Goal: Obtain resource: Download file/media

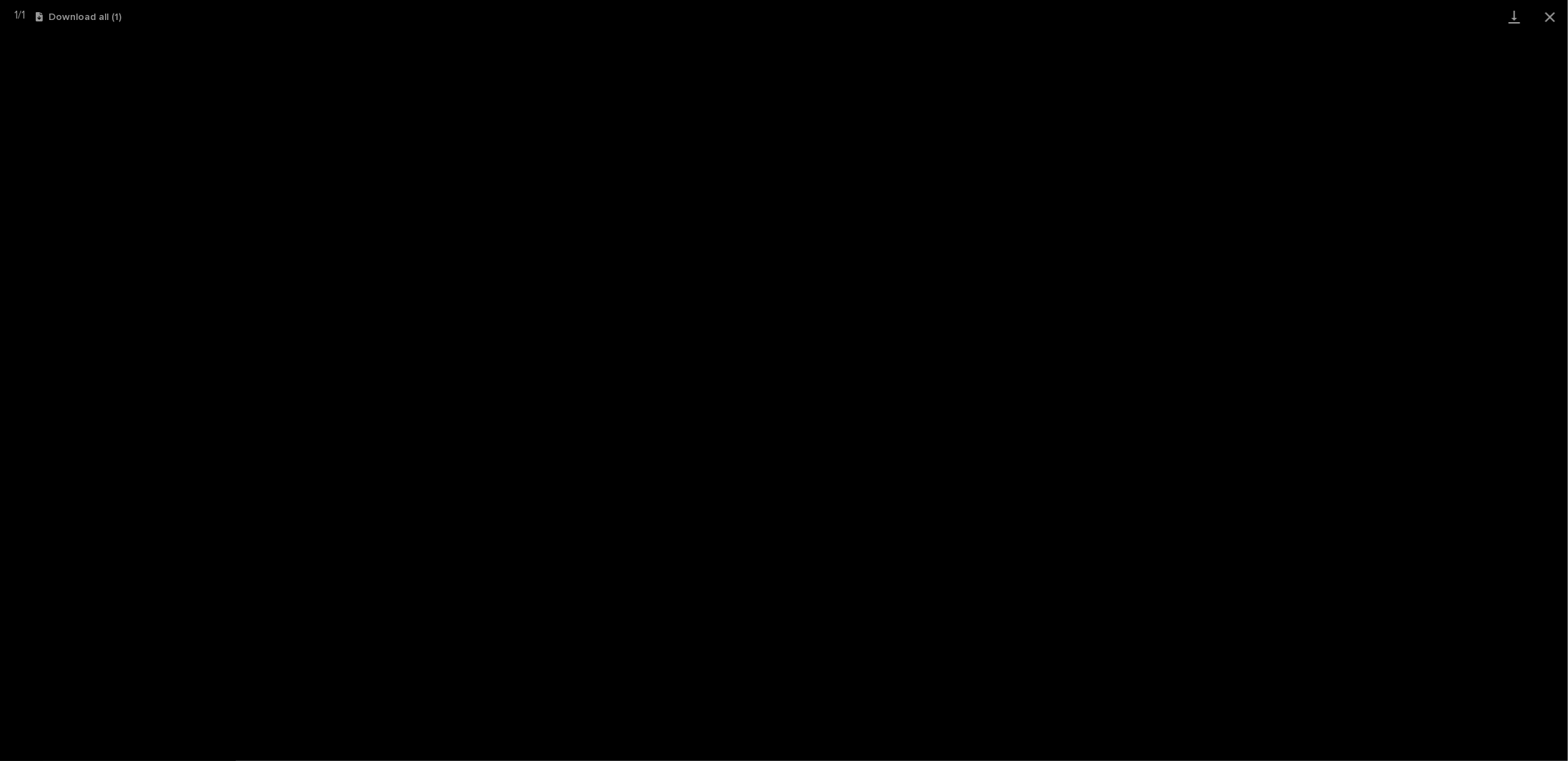
scroll to position [36, 0]
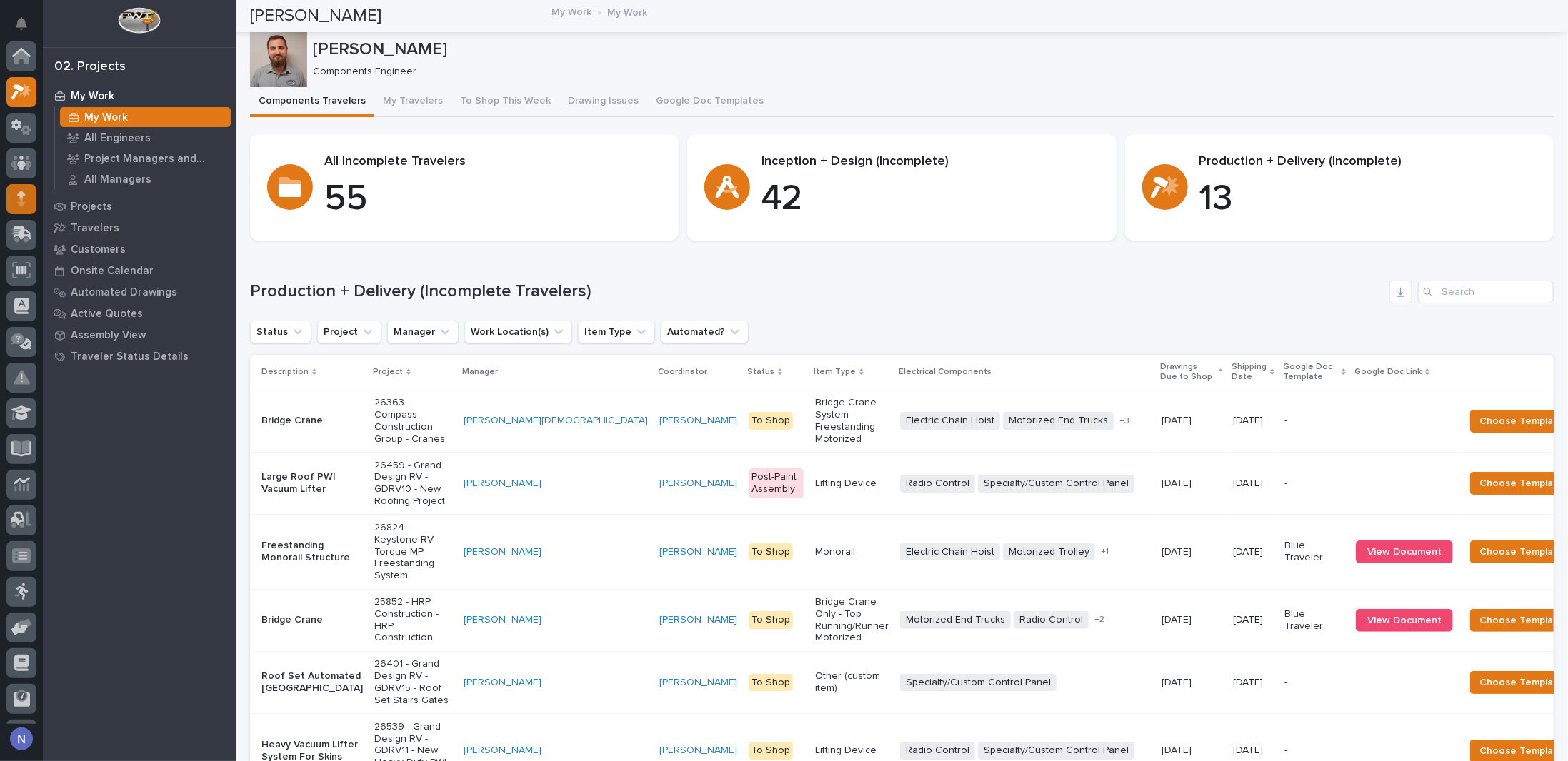
scroll to position [36, 0]
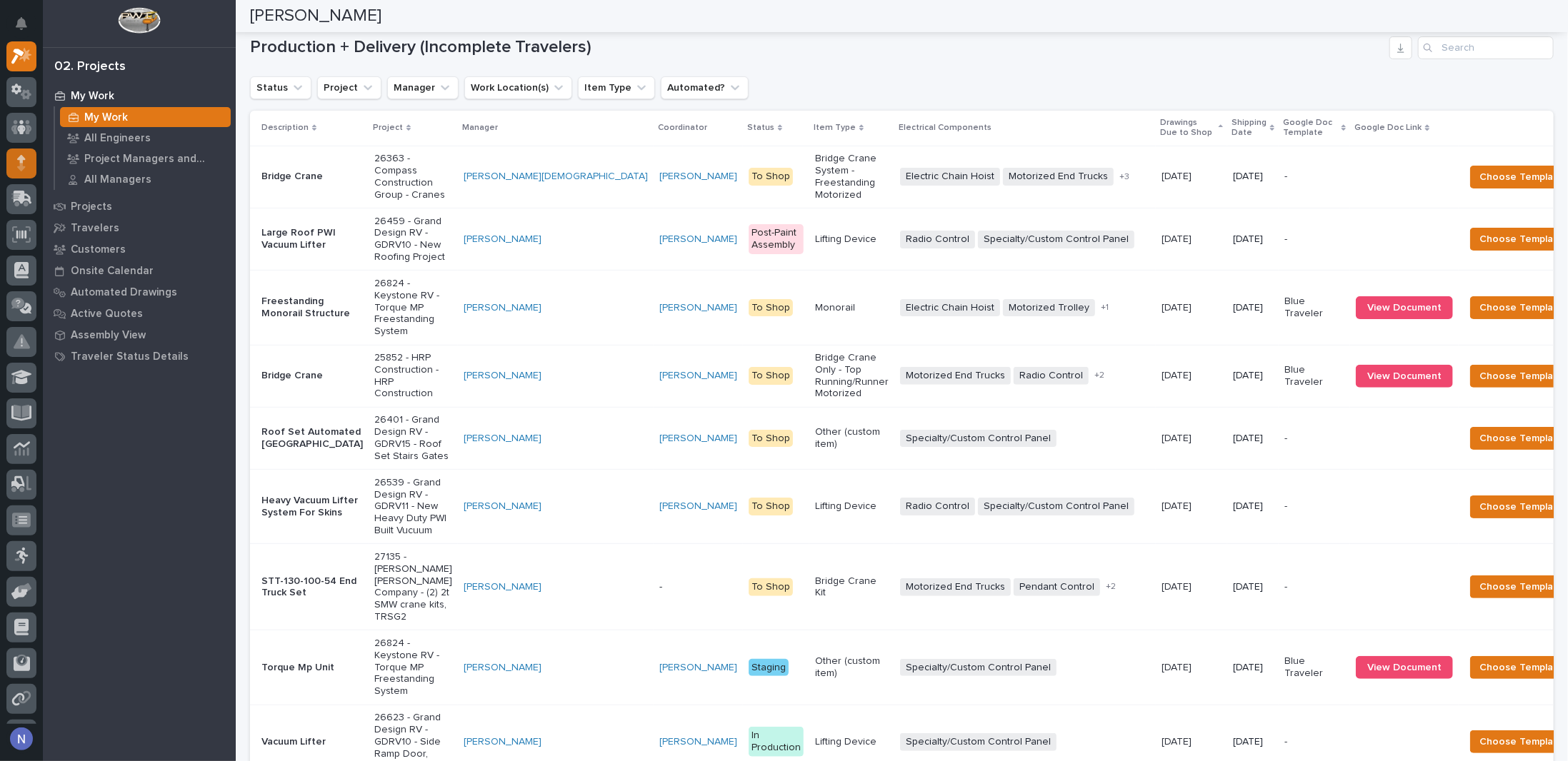
click at [26, 165] on div at bounding box center [21, 164] width 30 height 30
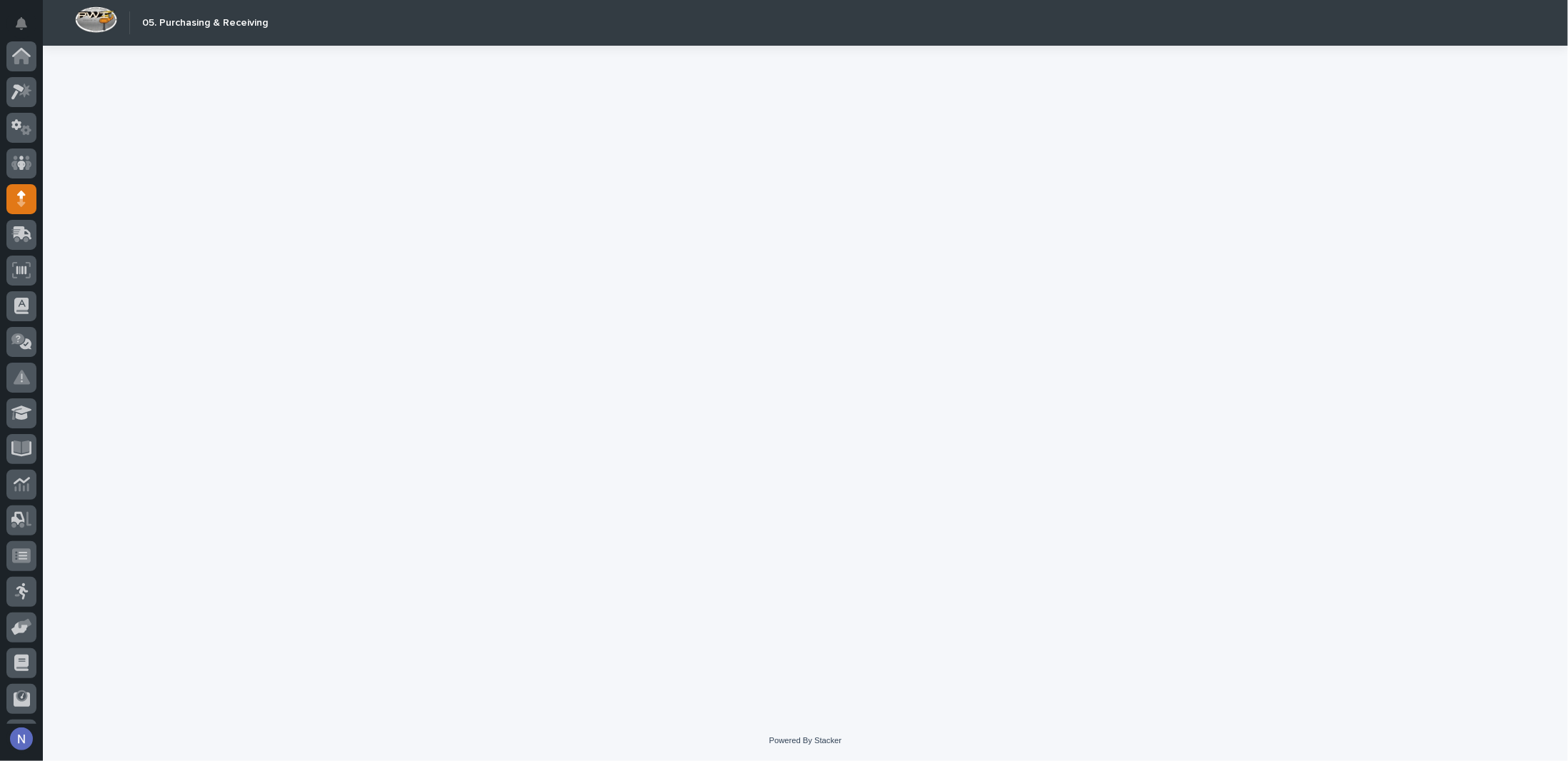
scroll to position [103, 0]
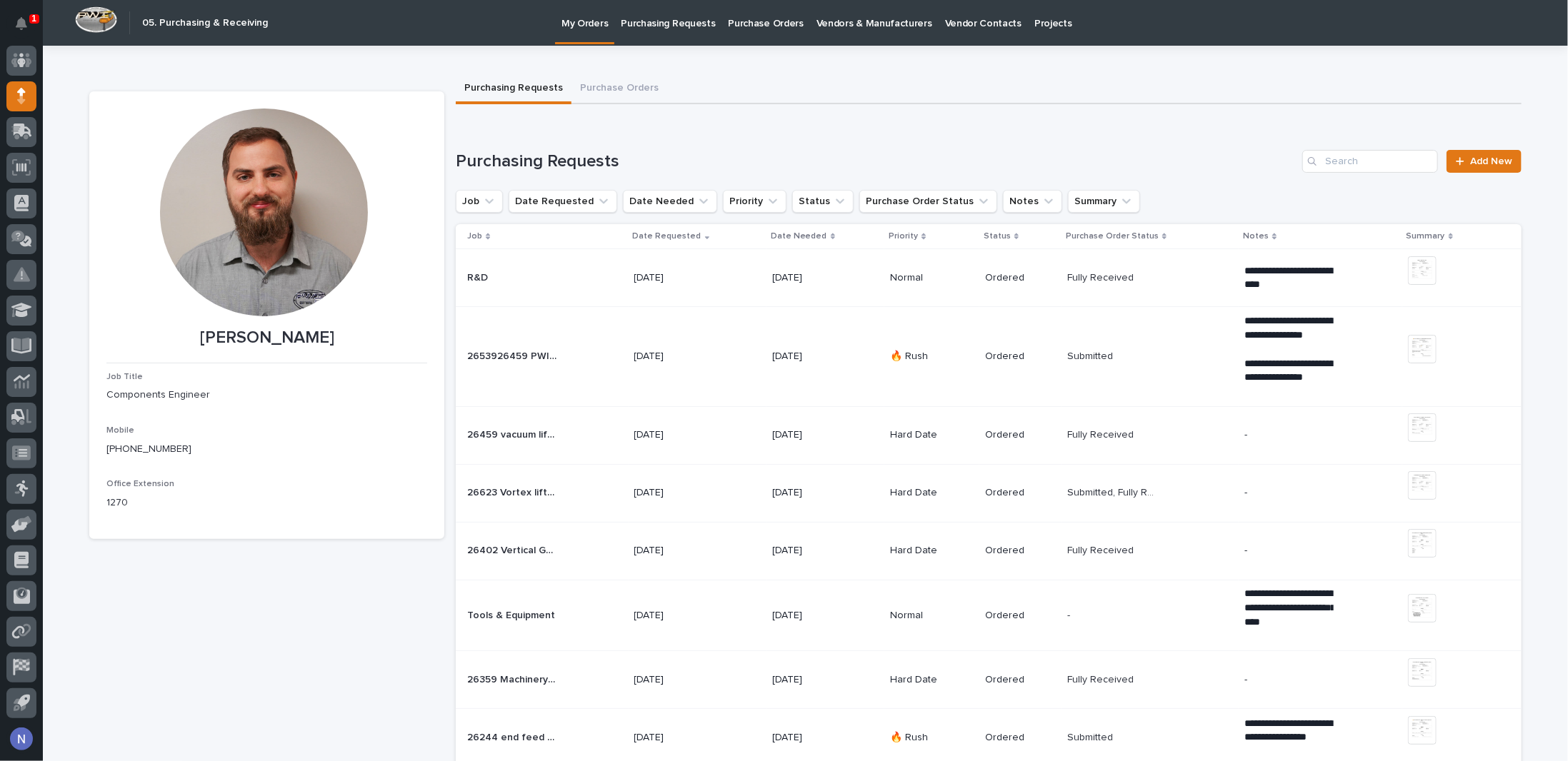
click at [696, 24] on p "Purchasing Requests" at bounding box center [667, 15] width 94 height 30
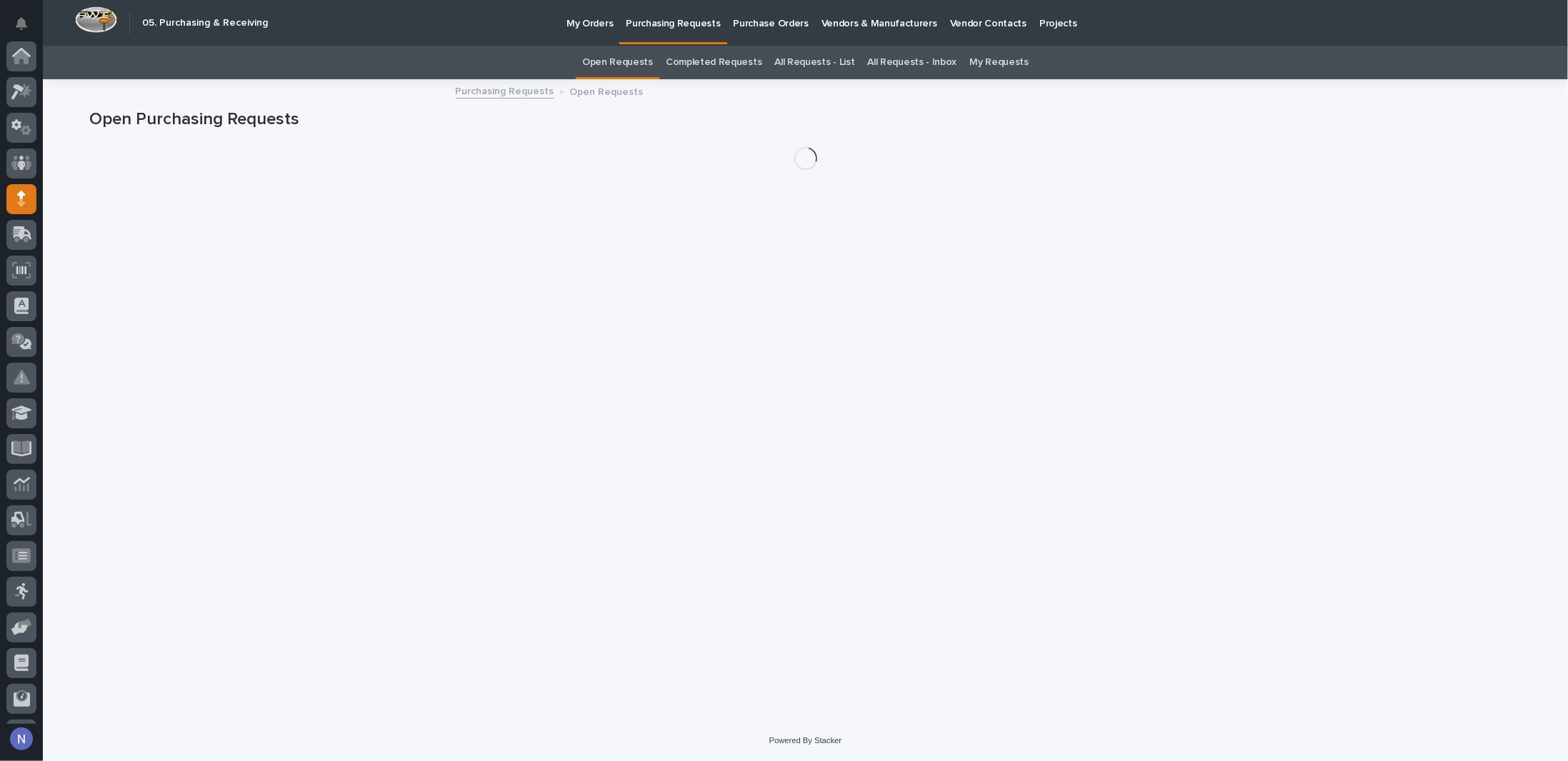
scroll to position [103, 0]
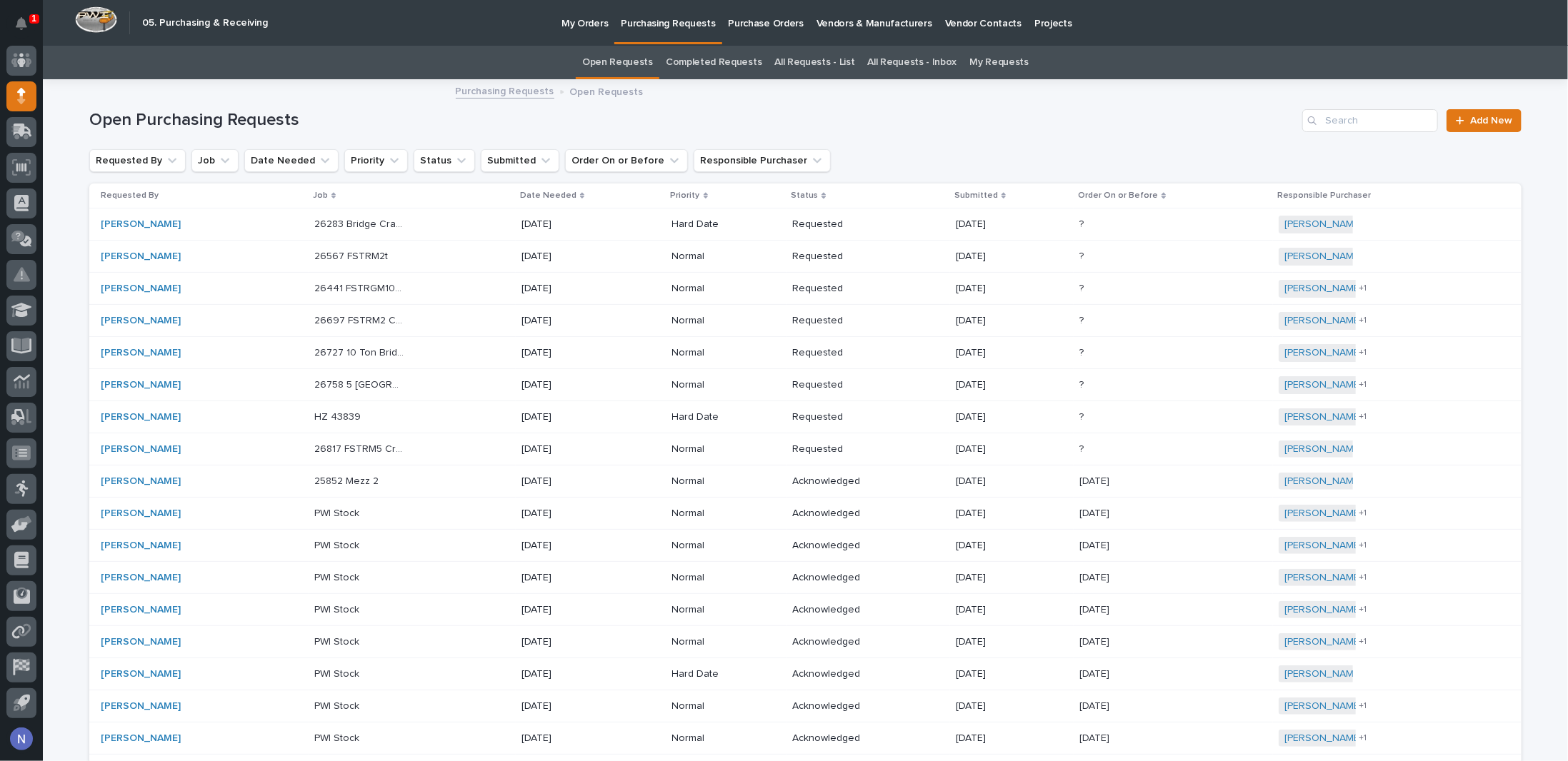
click at [803, 65] on link "All Requests - List" at bounding box center [814, 63] width 80 height 34
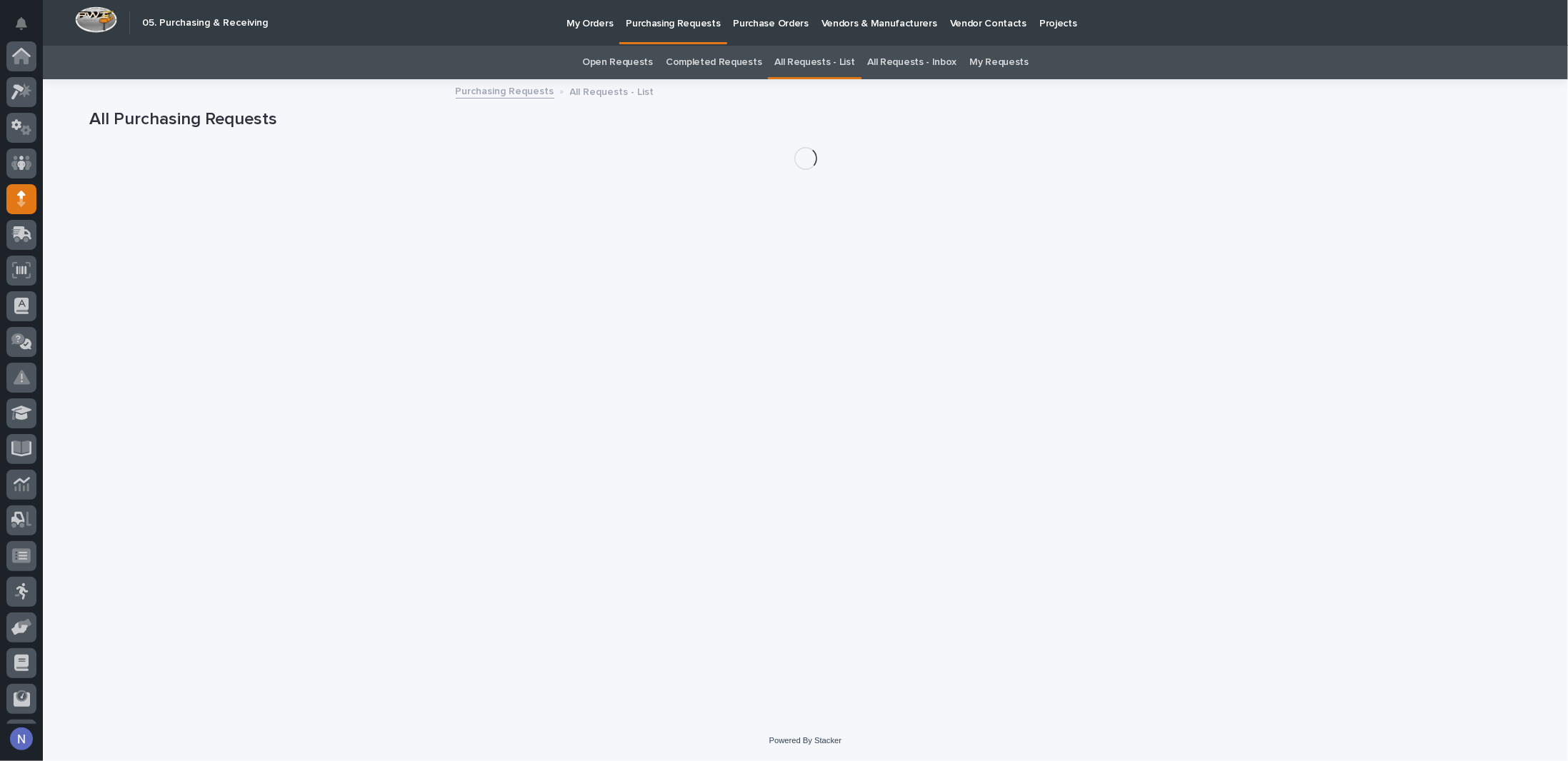
scroll to position [103, 0]
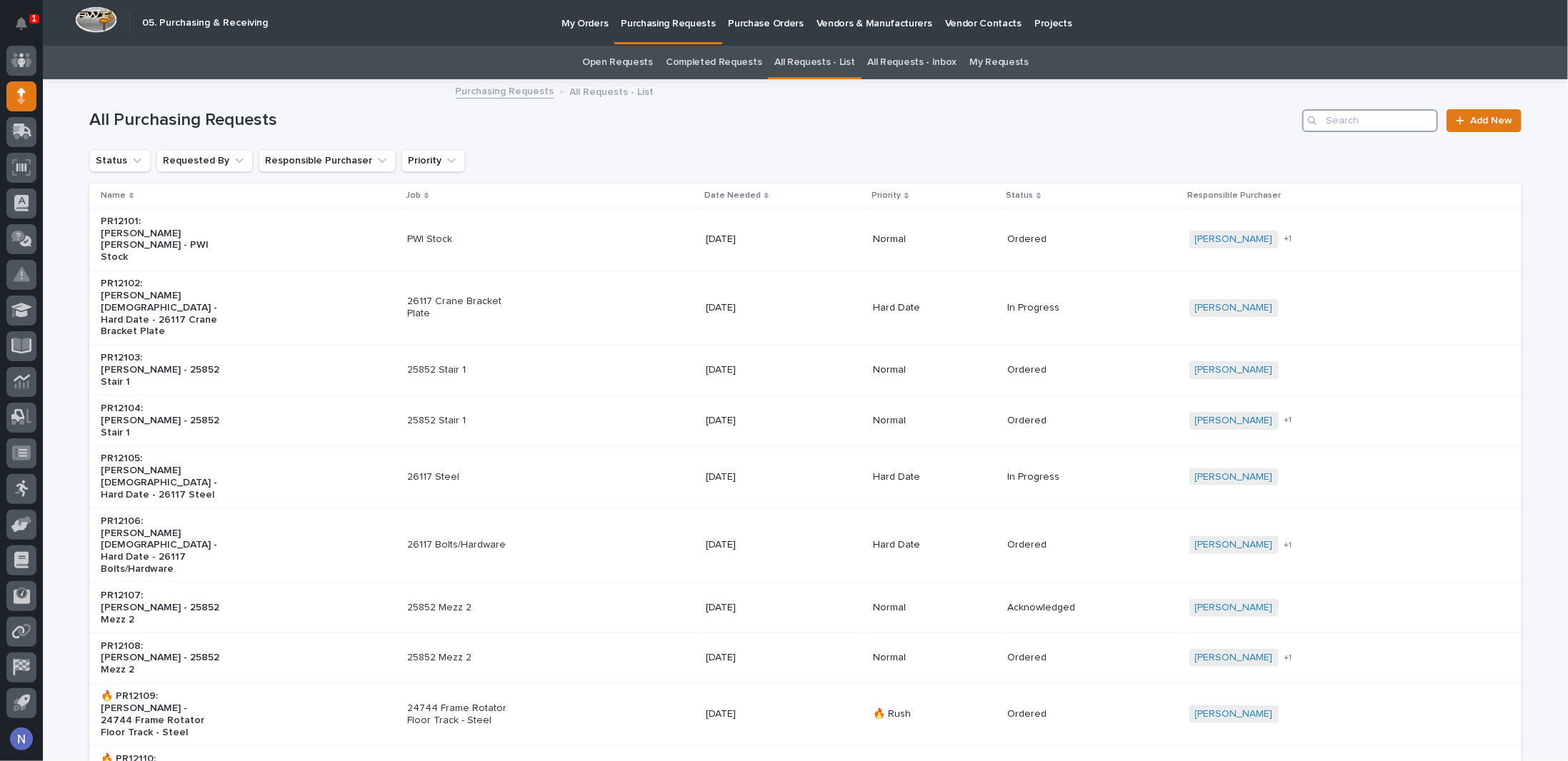
click at [1337, 114] on input "Search" at bounding box center [1370, 120] width 136 height 23
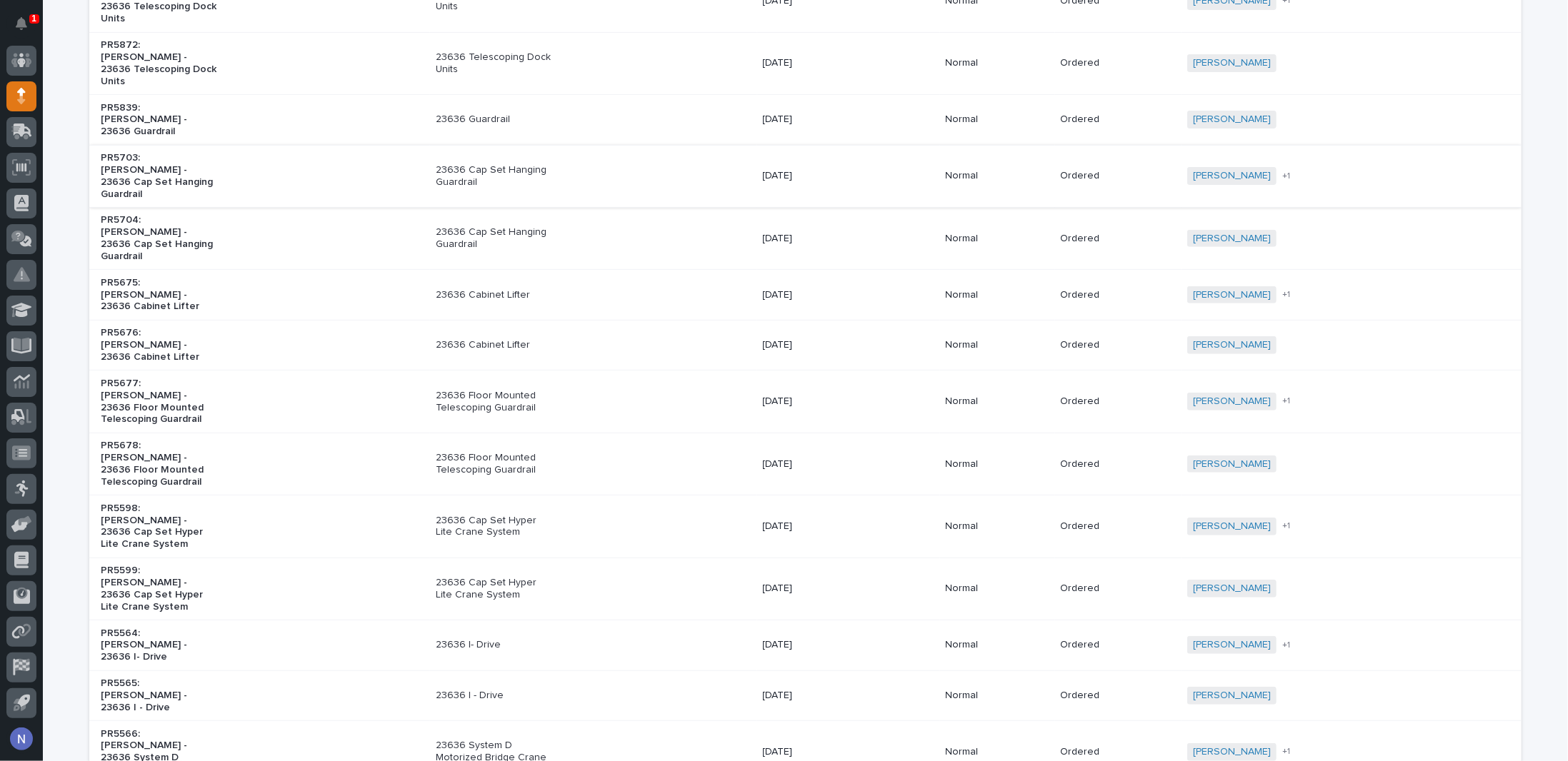
scroll to position [215, 0]
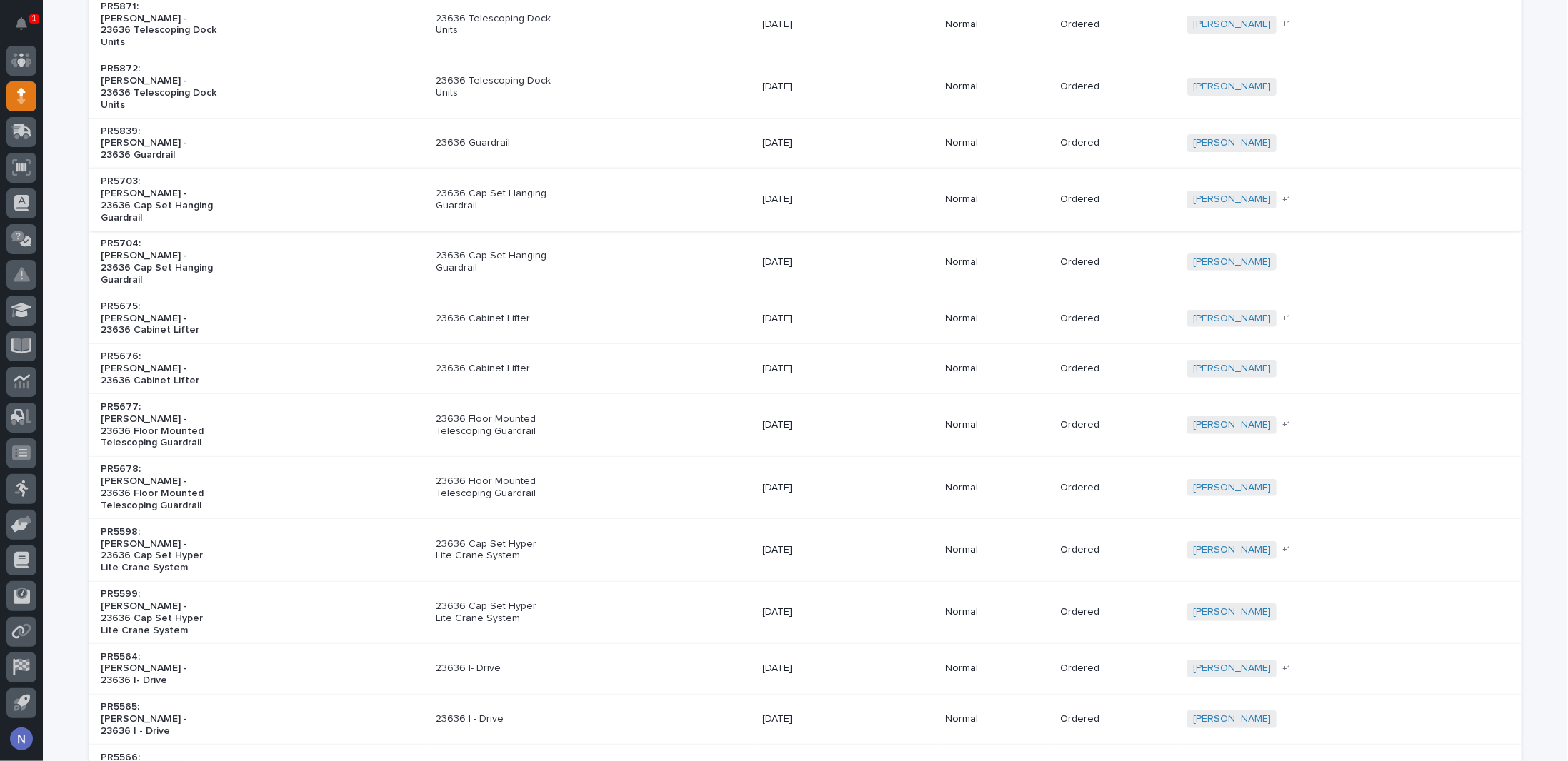
type input "23636"
click at [227, 170] on div "PR5703: Cal Kaufman - 23636 Cap Set Hanging Guardrail" at bounding box center [263, 199] width 324 height 59
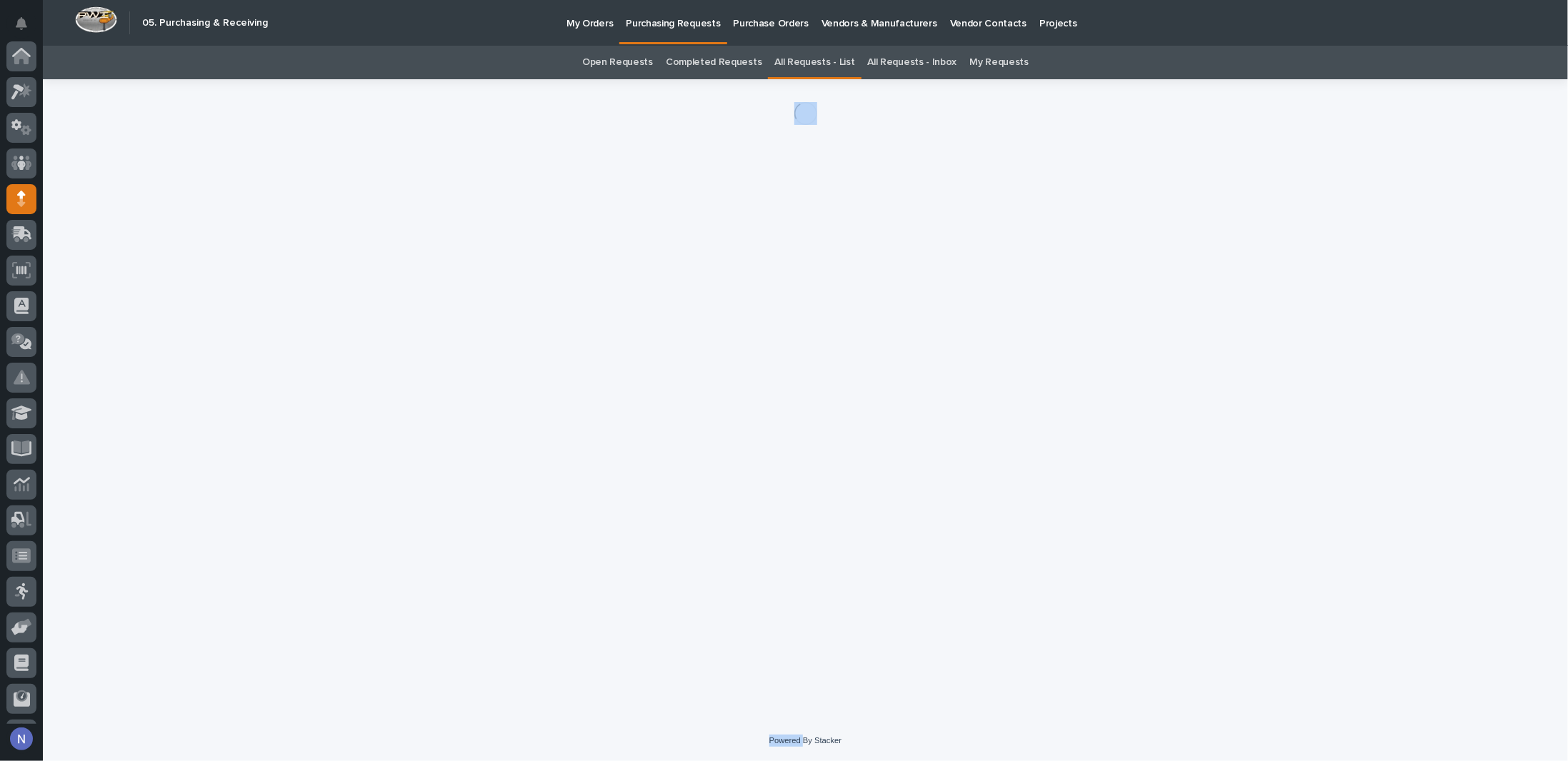
click at [227, 169] on div "Loading... Saving… Loading... Saving…" at bounding box center [805, 381] width 1446 height 605
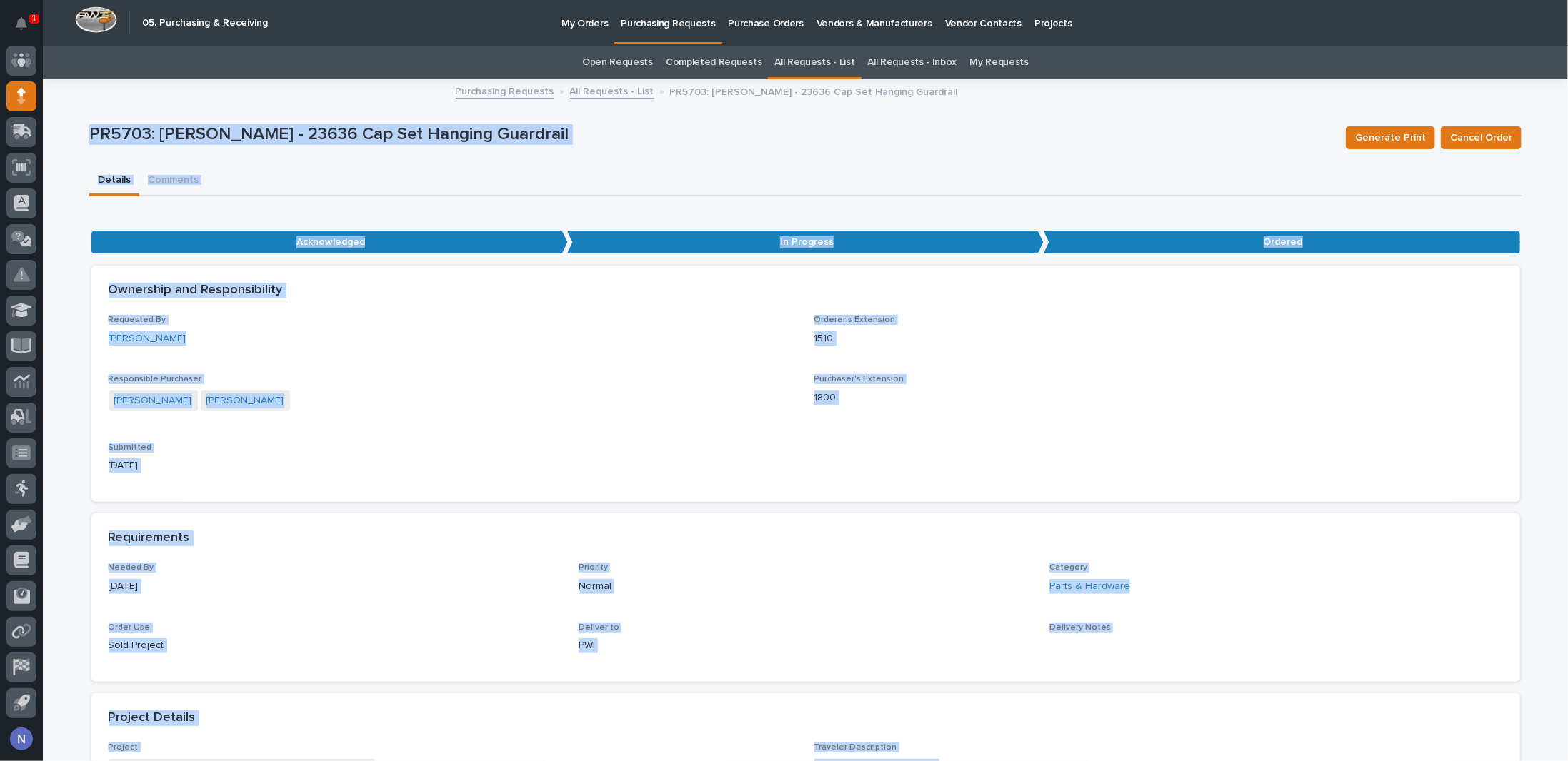
click at [784, 444] on p "Submitted" at bounding box center [452, 447] width 688 height 10
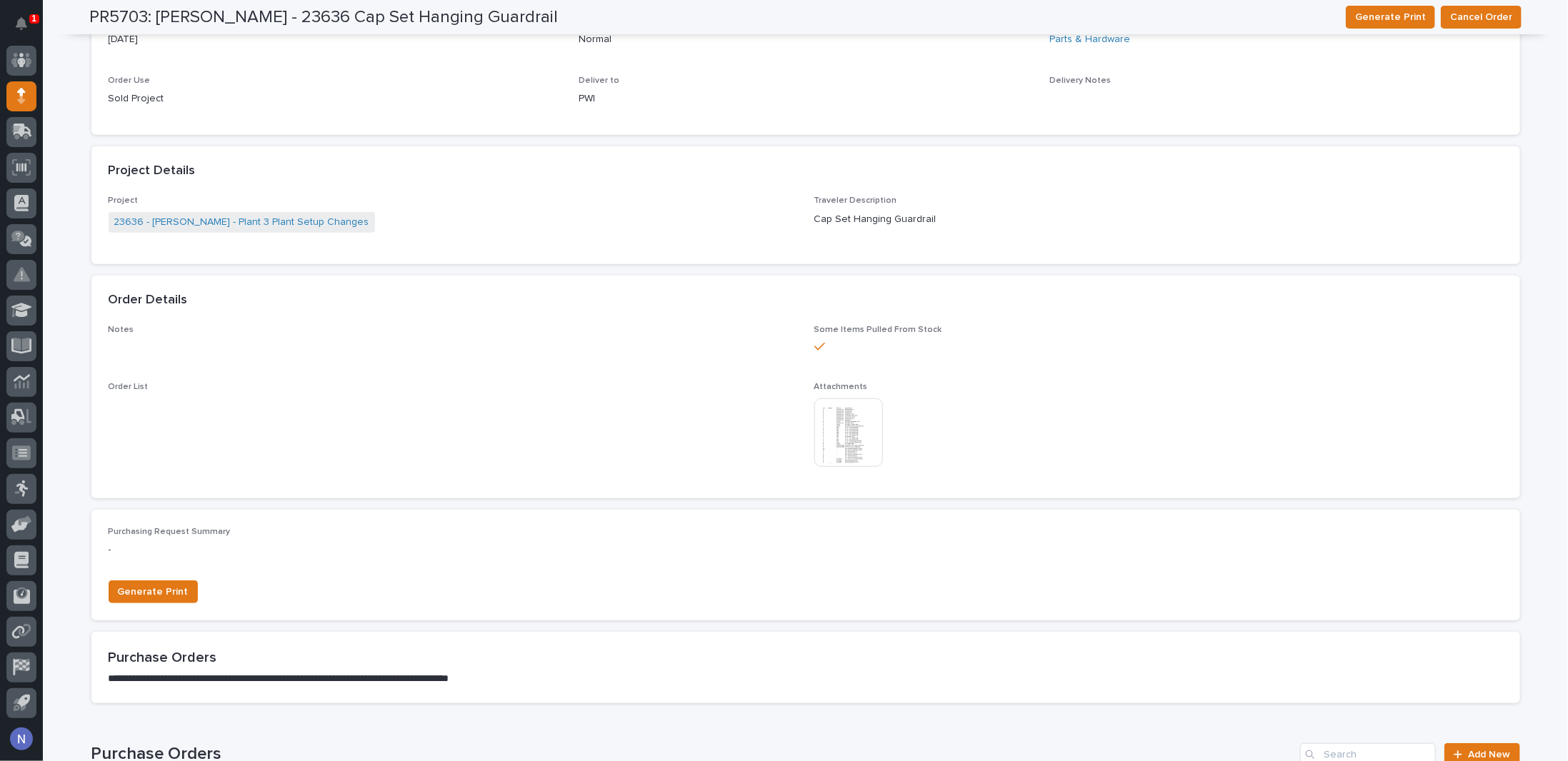
scroll to position [547, 0]
click at [823, 442] on img at bounding box center [848, 432] width 69 height 69
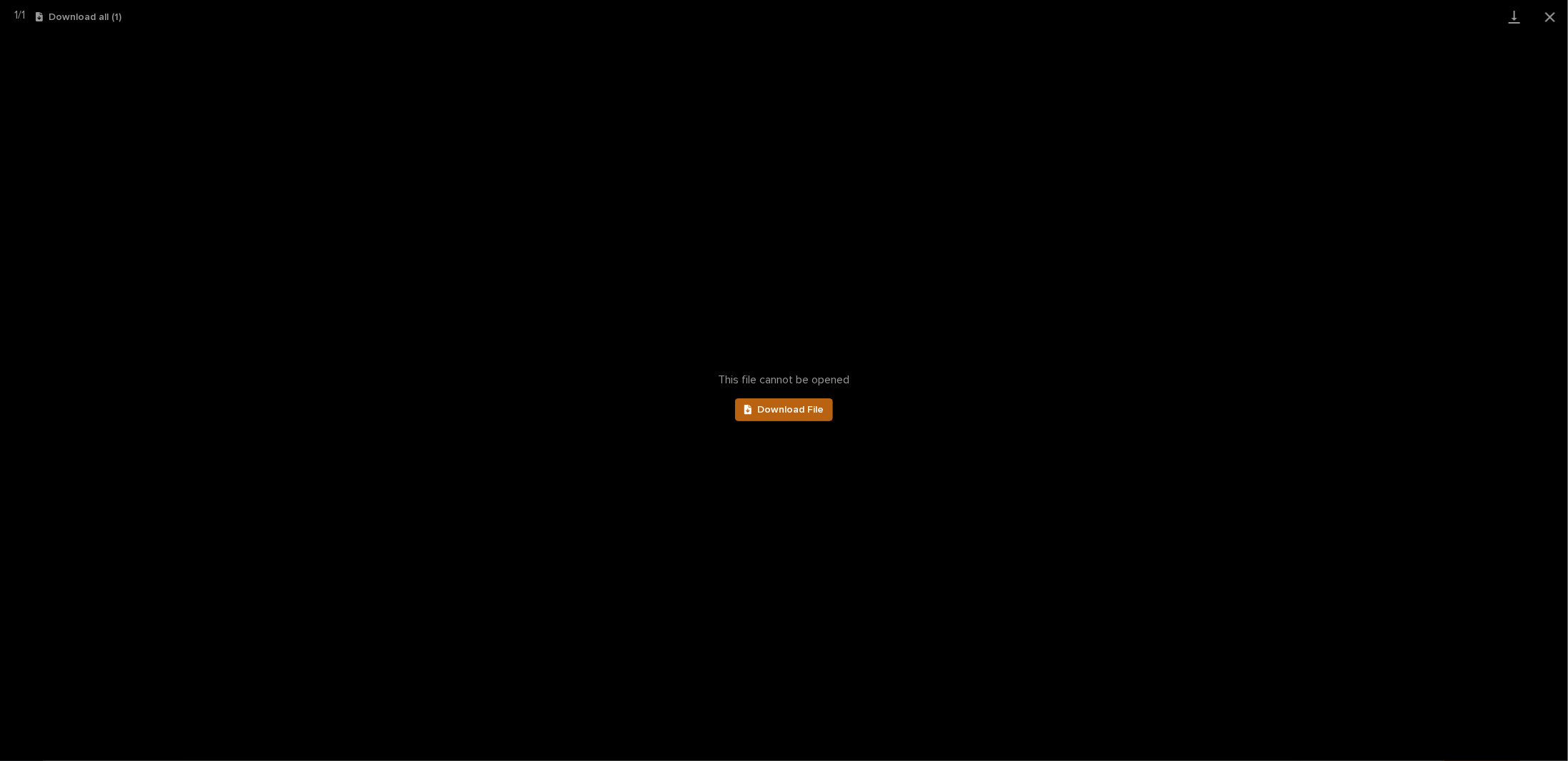
click at [813, 413] on span "Download File" at bounding box center [790, 409] width 67 height 10
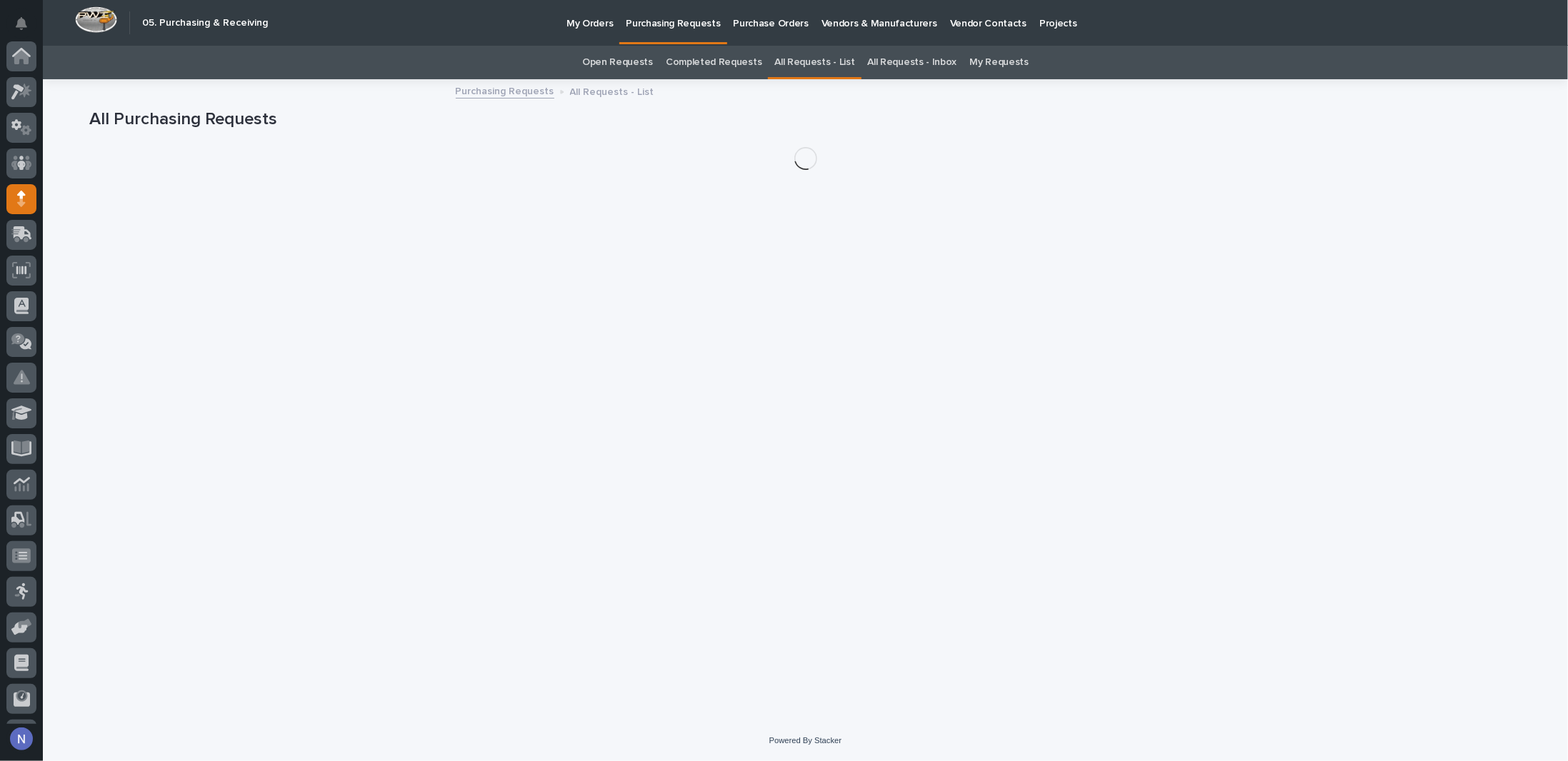
scroll to position [103, 0]
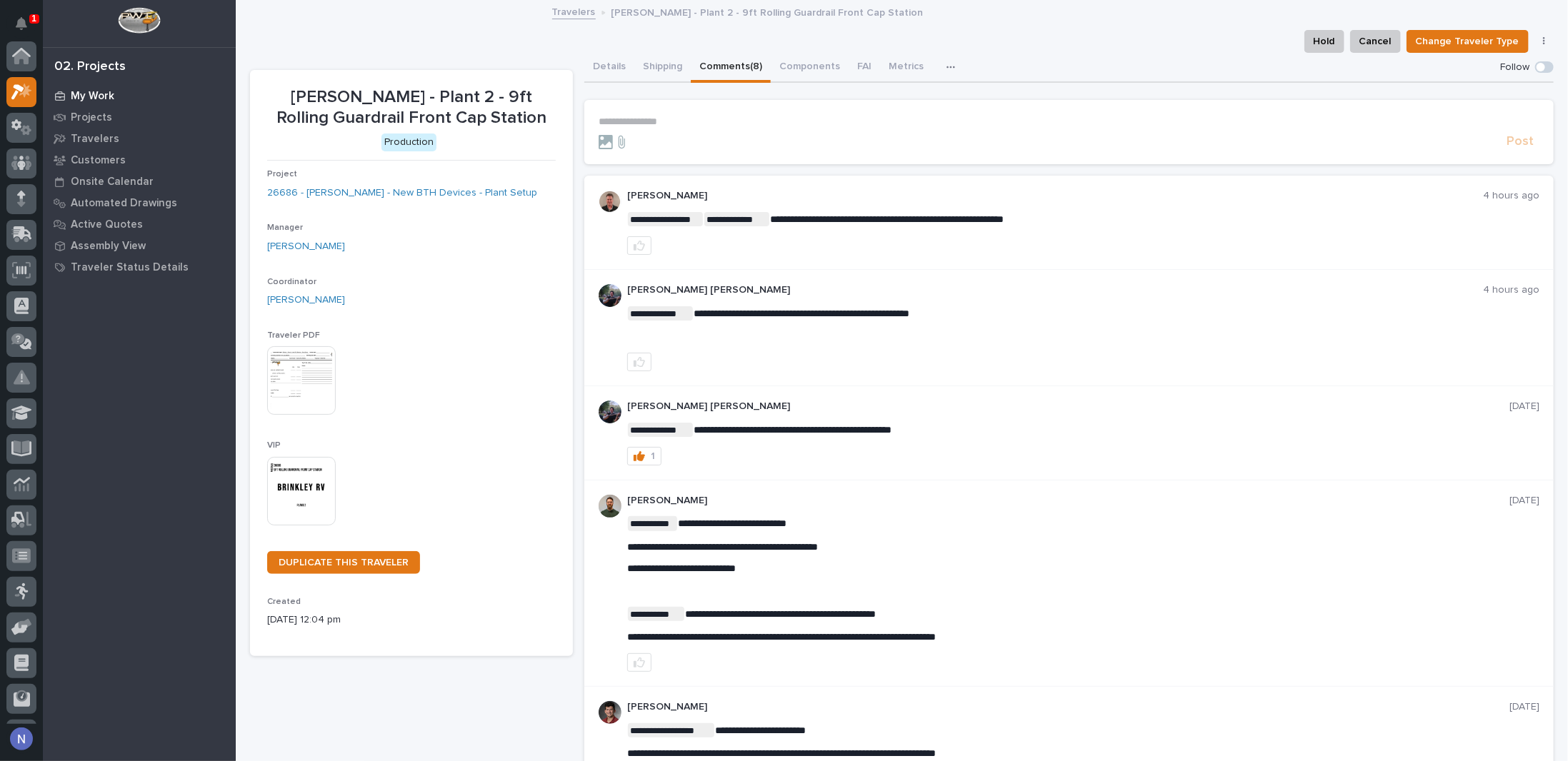
scroll to position [36, 0]
click at [110, 97] on p "My Work" at bounding box center [93, 96] width 44 height 13
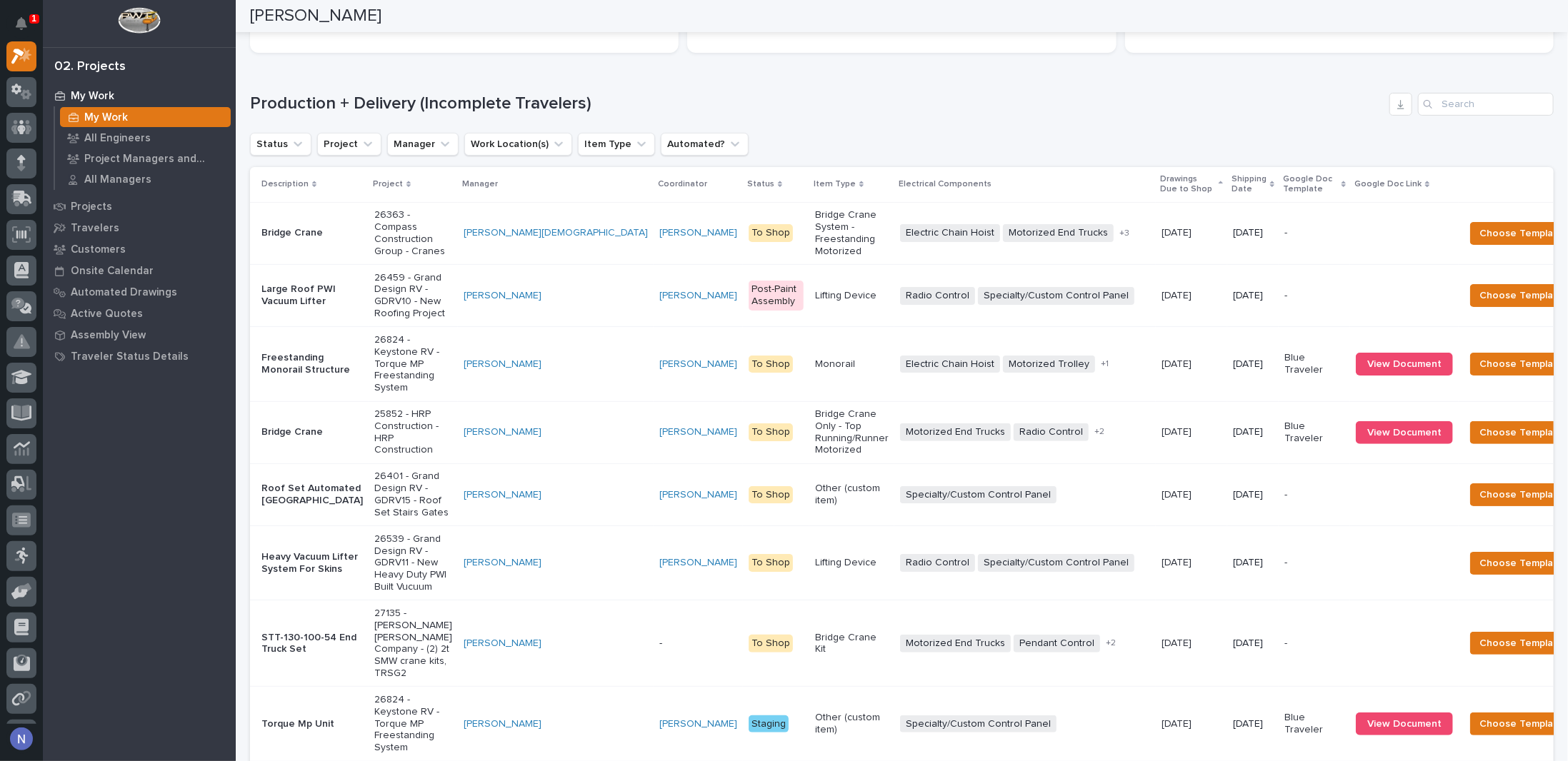
scroll to position [190, 0]
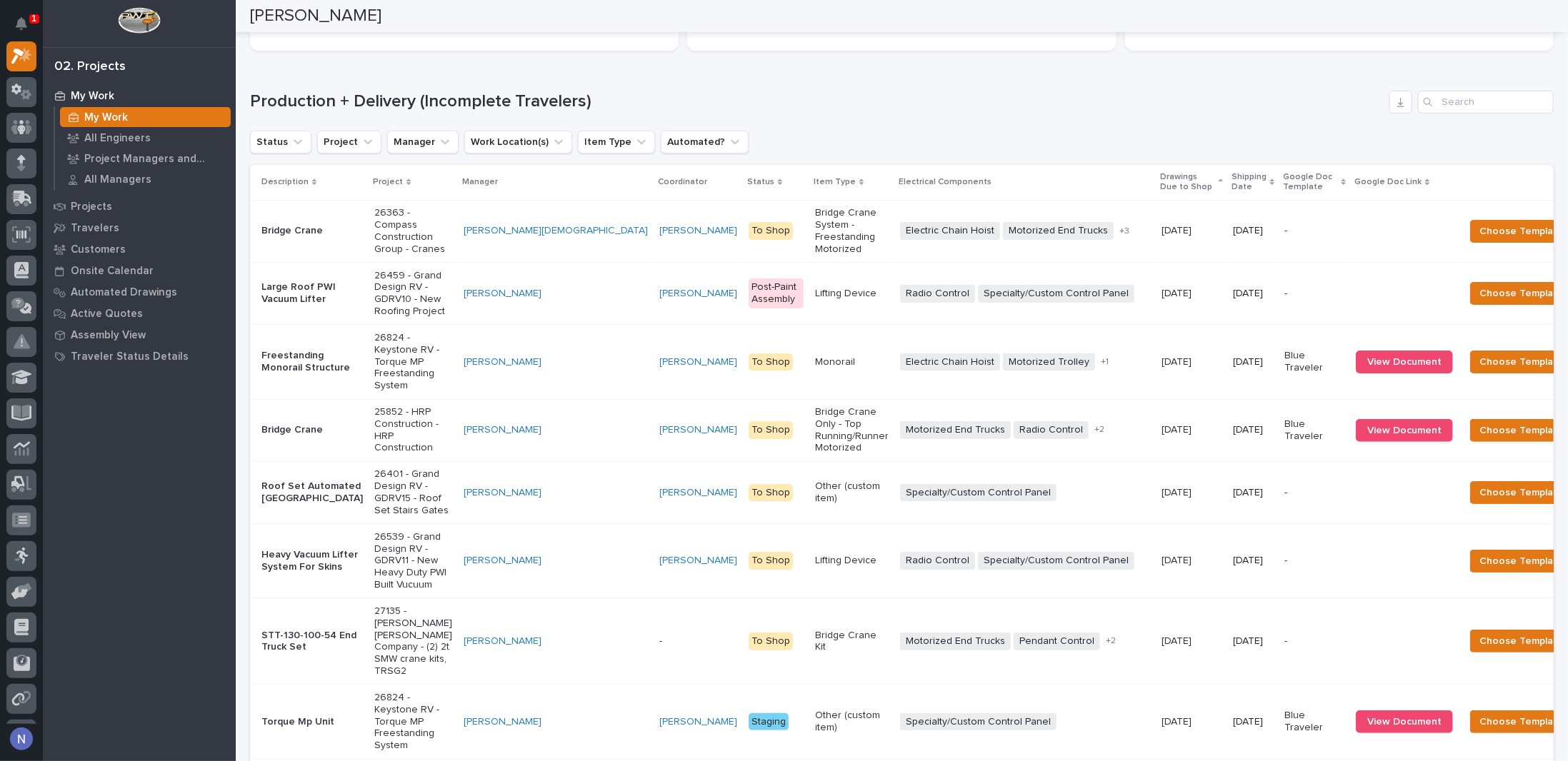
click at [1231, 188] on p "Shipping Date" at bounding box center [1248, 182] width 35 height 26
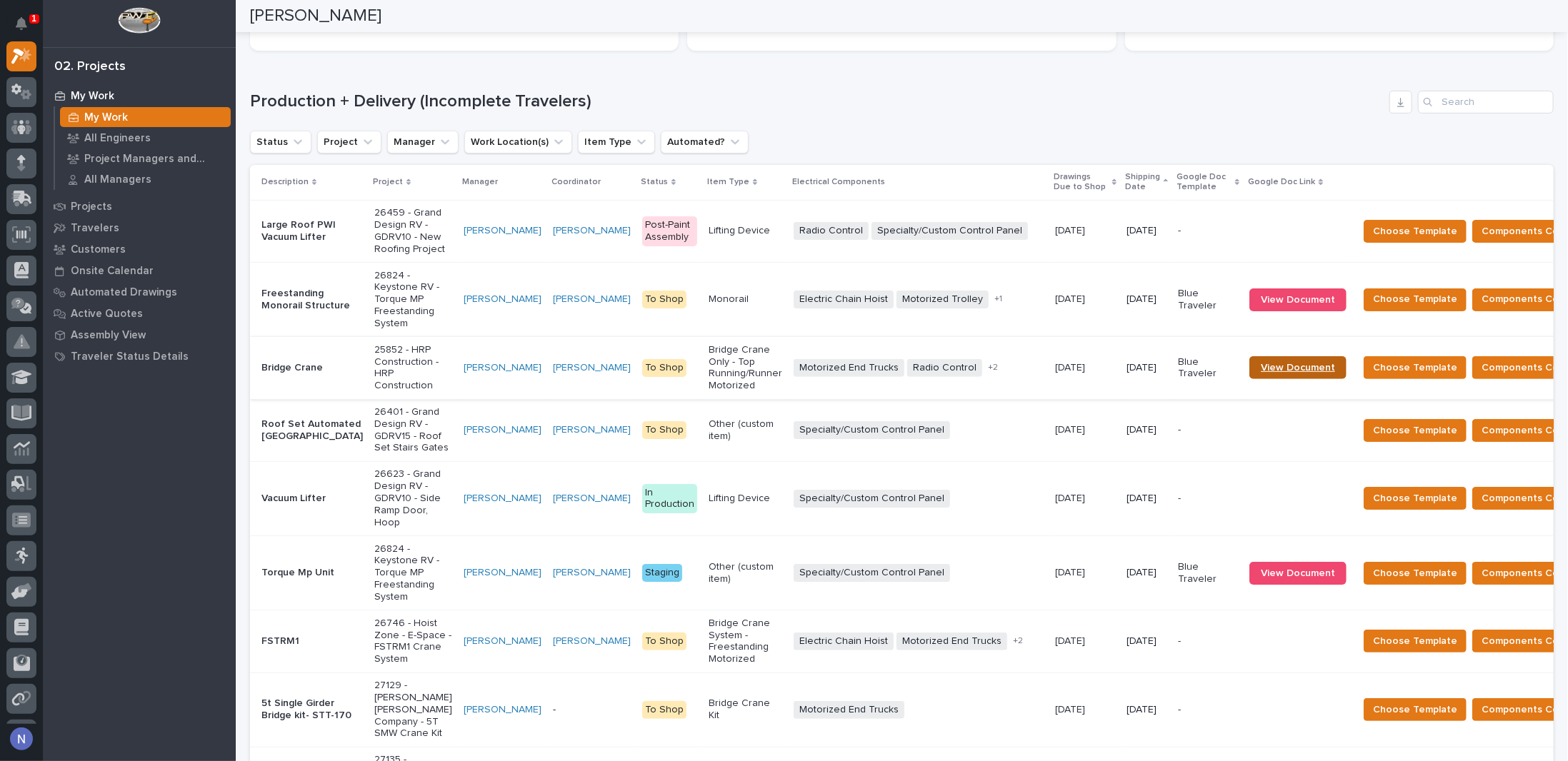
click at [1260, 373] on span "View Document" at bounding box center [1297, 368] width 74 height 10
